Goal: Task Accomplishment & Management: Manage account settings

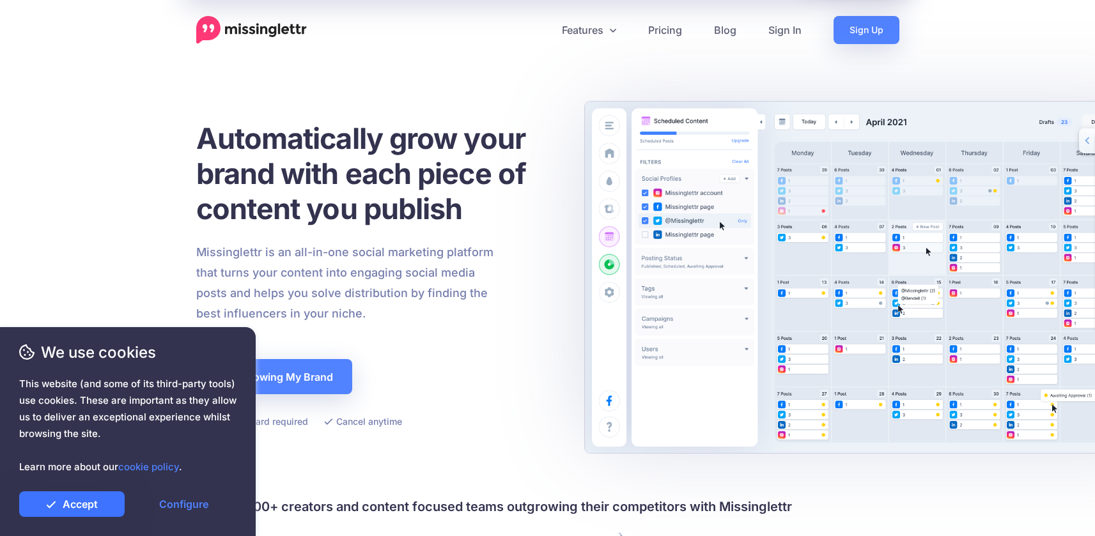
click at [84, 507] on link "Accept" at bounding box center [71, 504] width 105 height 26
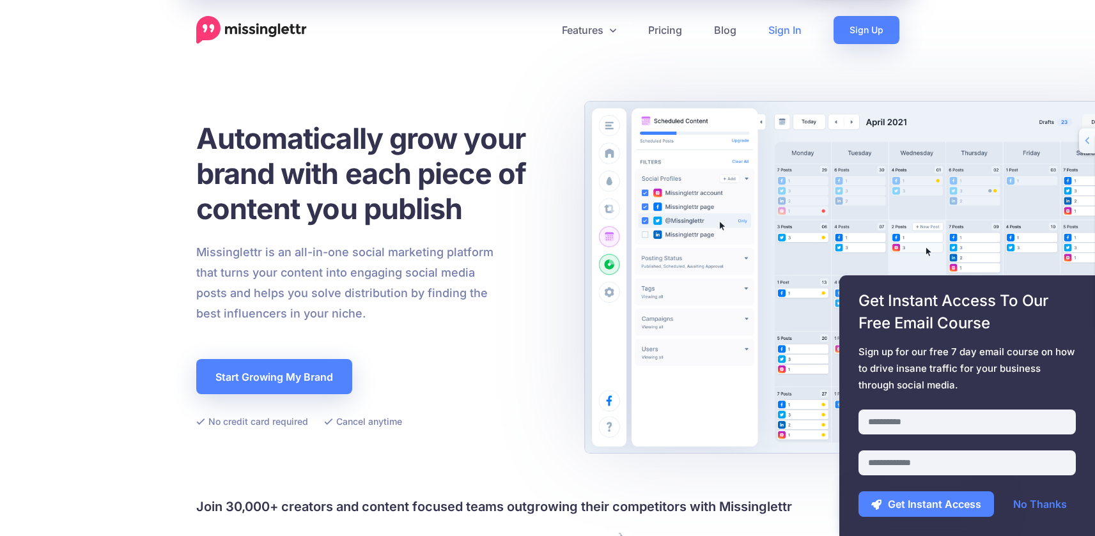
click at [786, 33] on link "Sign In" at bounding box center [784, 30] width 65 height 28
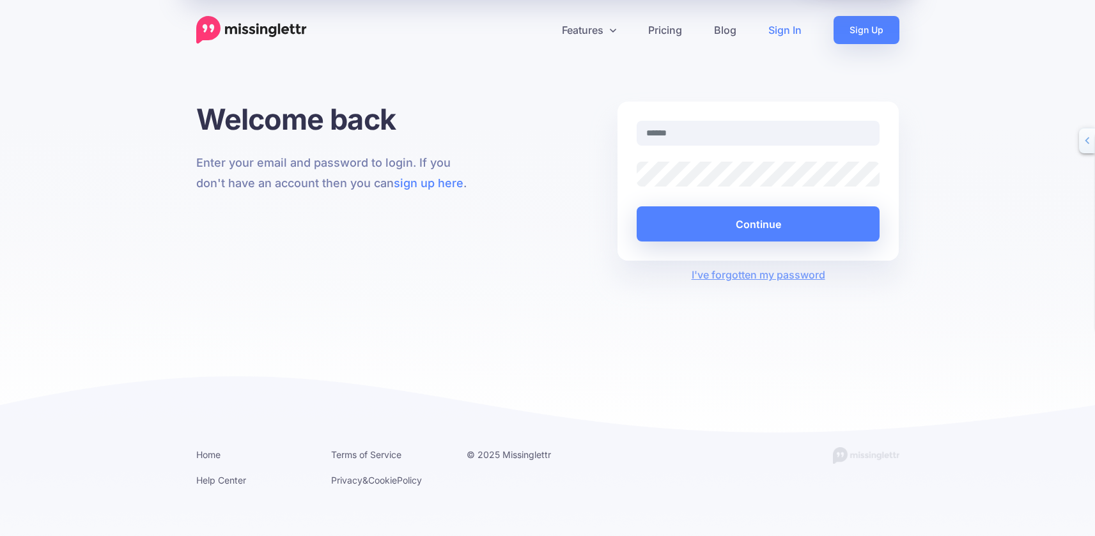
type input "**********"
